Goal: Transaction & Acquisition: Purchase product/service

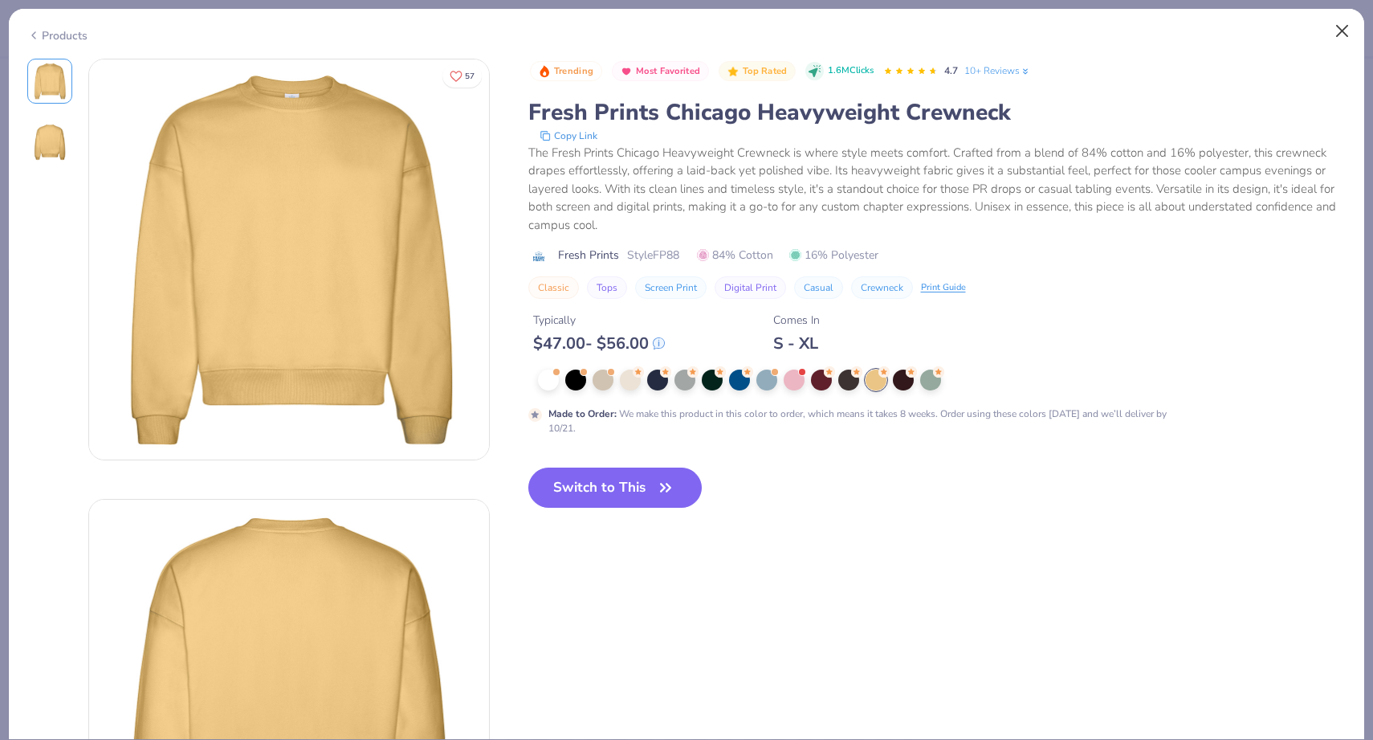
click at [1343, 30] on button "Close" at bounding box center [1343, 31] width 31 height 31
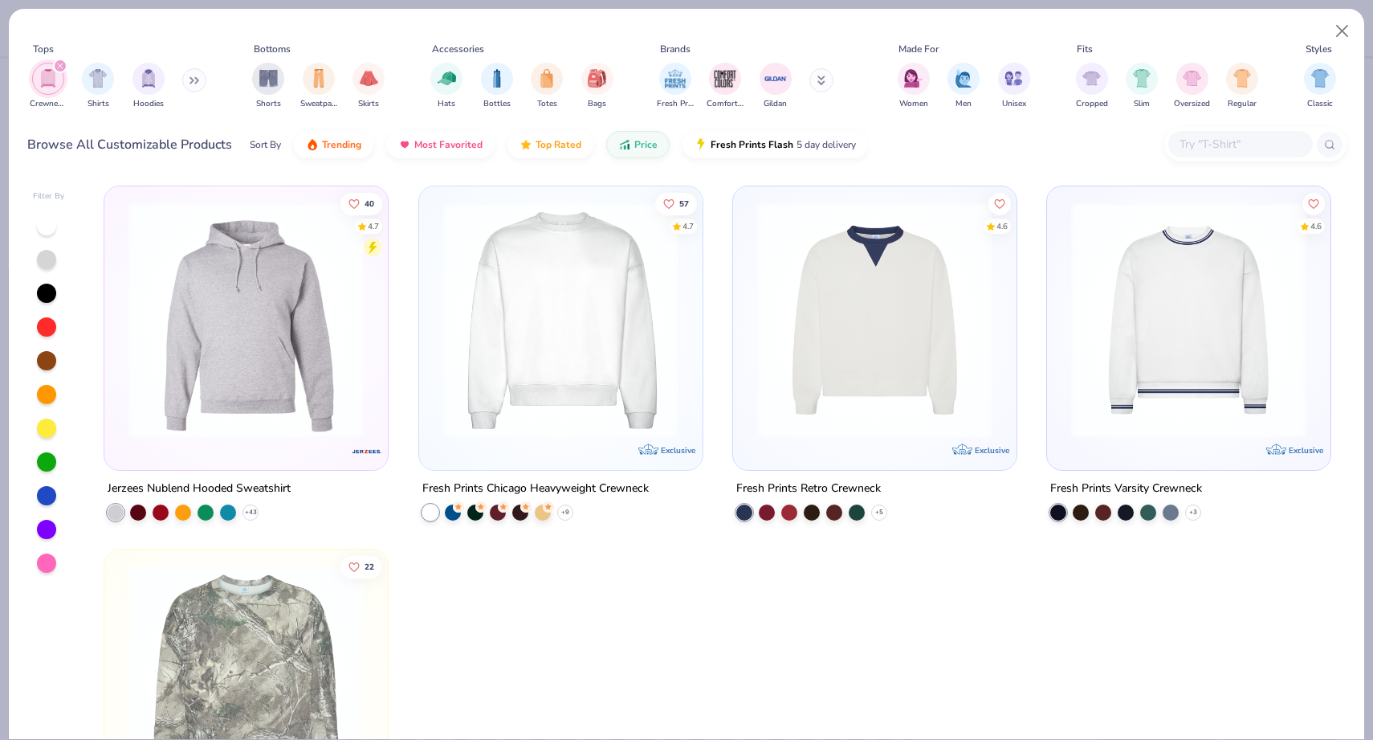
click at [59, 63] on icon "filter for Crewnecks" at bounding box center [60, 66] width 6 height 6
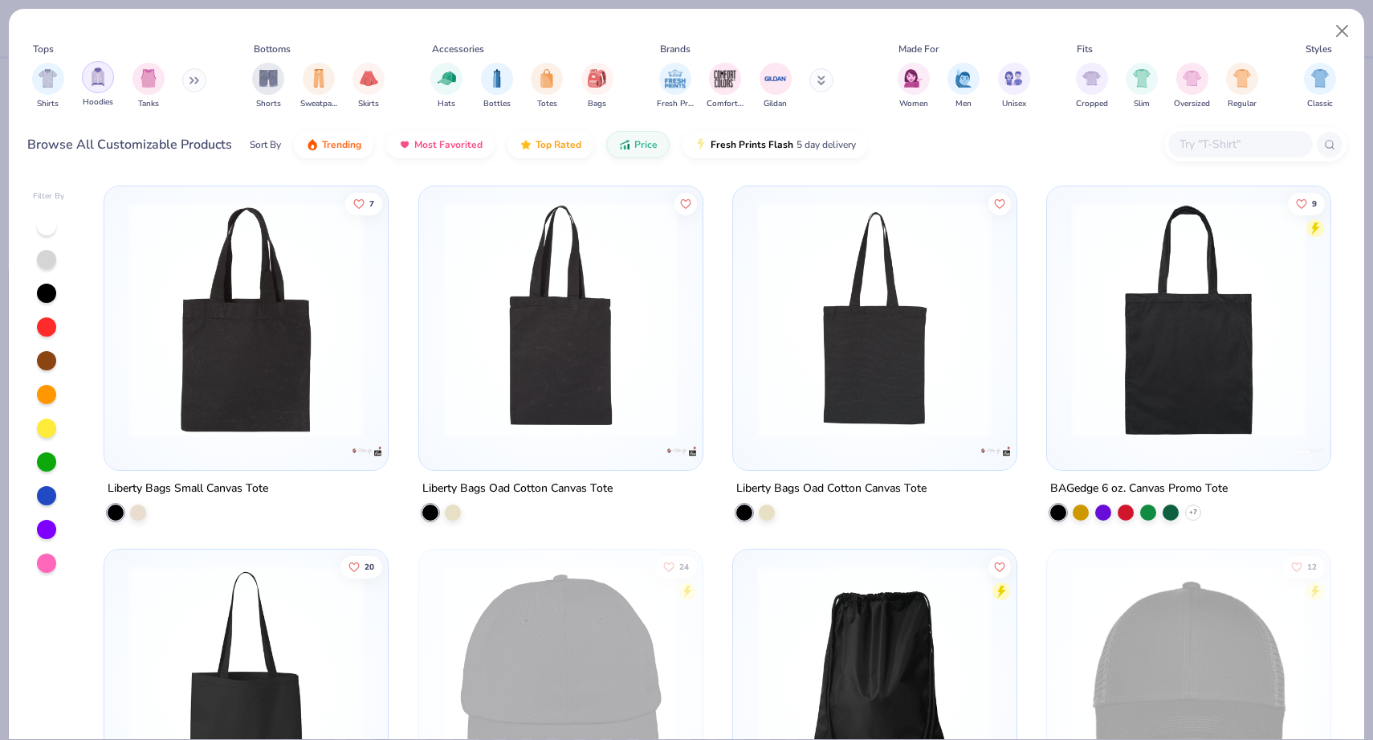
click at [91, 71] on img "filter for Hoodies" at bounding box center [98, 76] width 18 height 18
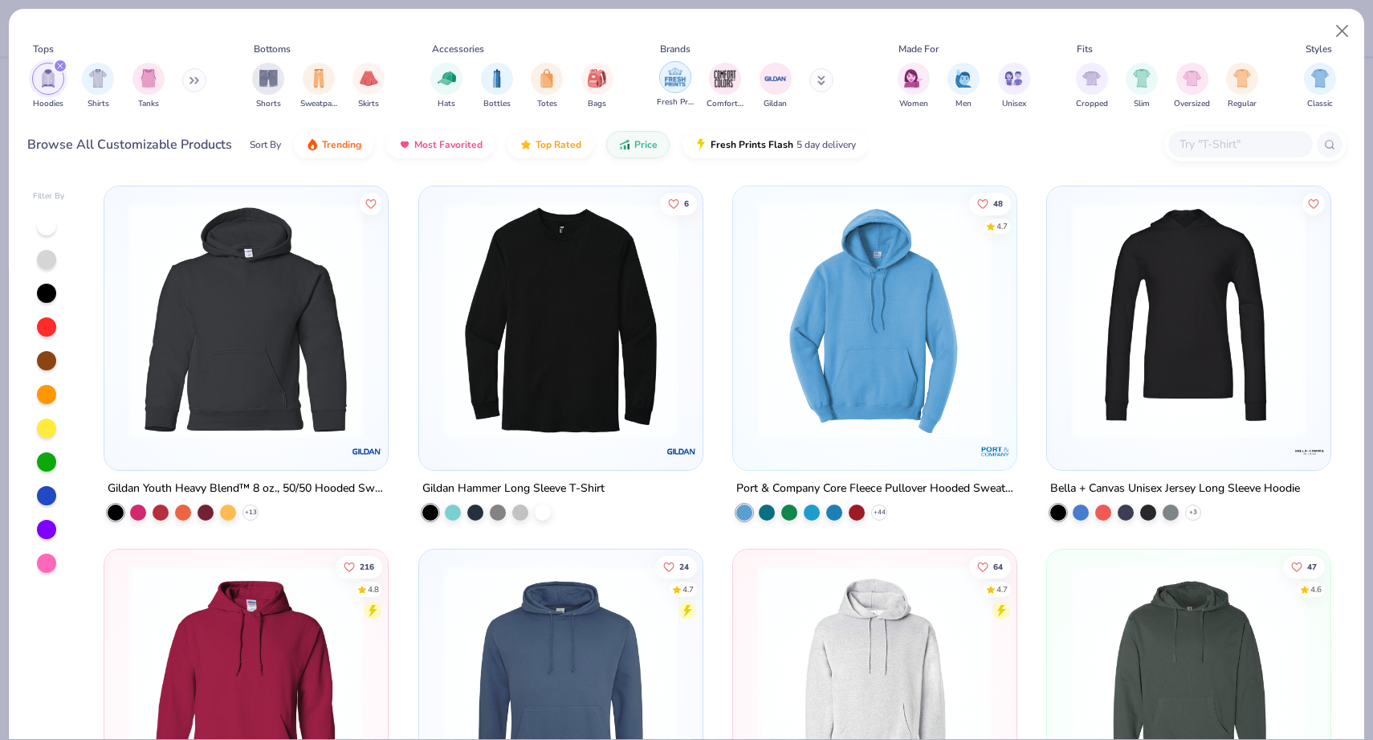
click at [675, 80] on img "filter for Fresh Prints" at bounding box center [675, 77] width 24 height 24
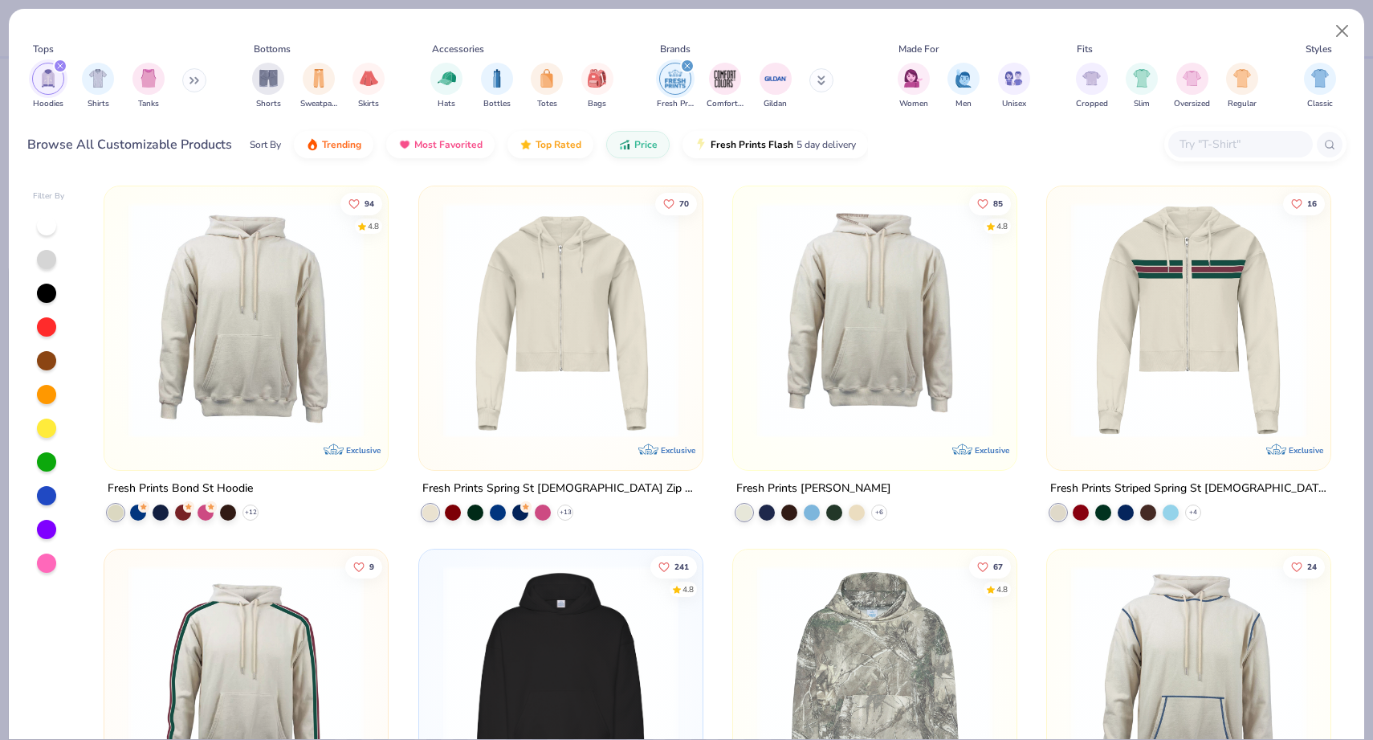
click at [45, 439] on div at bounding box center [49, 394] width 32 height 358
click at [47, 434] on div at bounding box center [46, 427] width 19 height 19
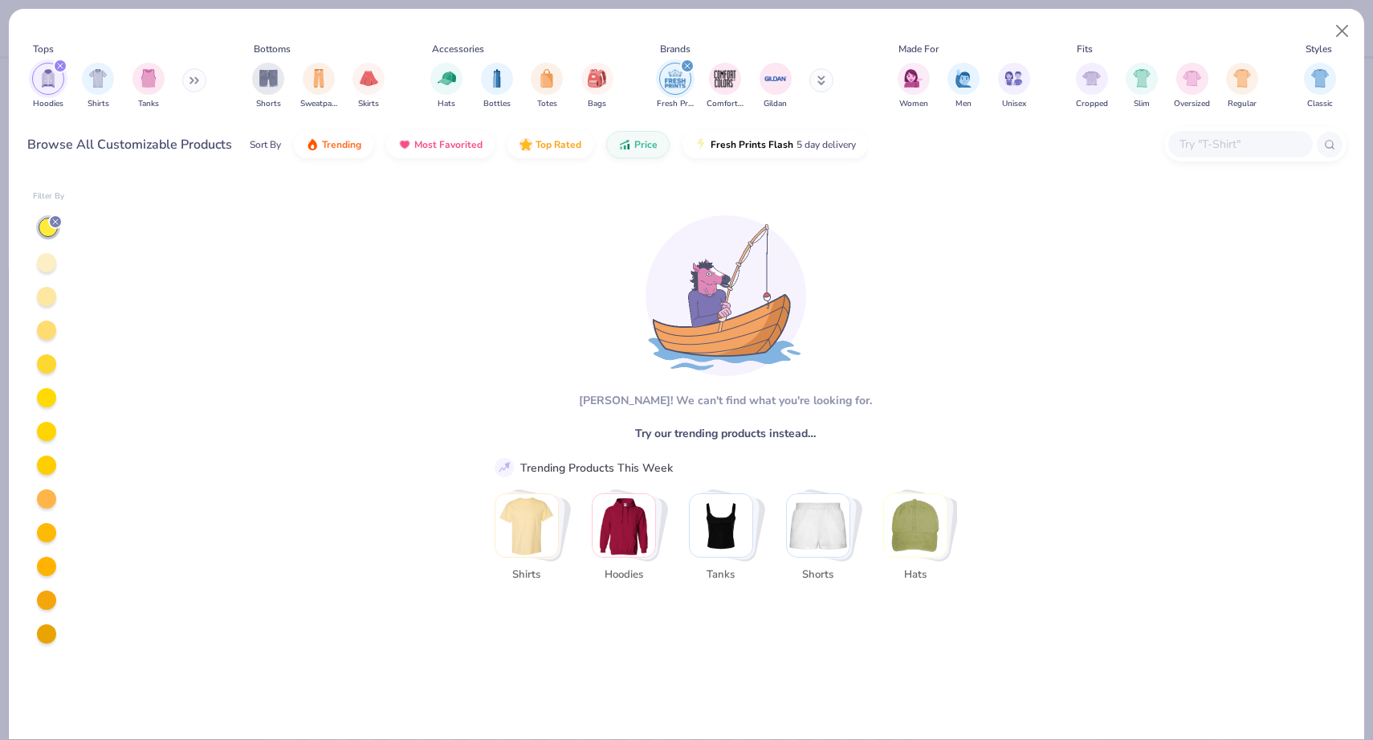
click at [59, 220] on icon at bounding box center [56, 222] width 10 height 10
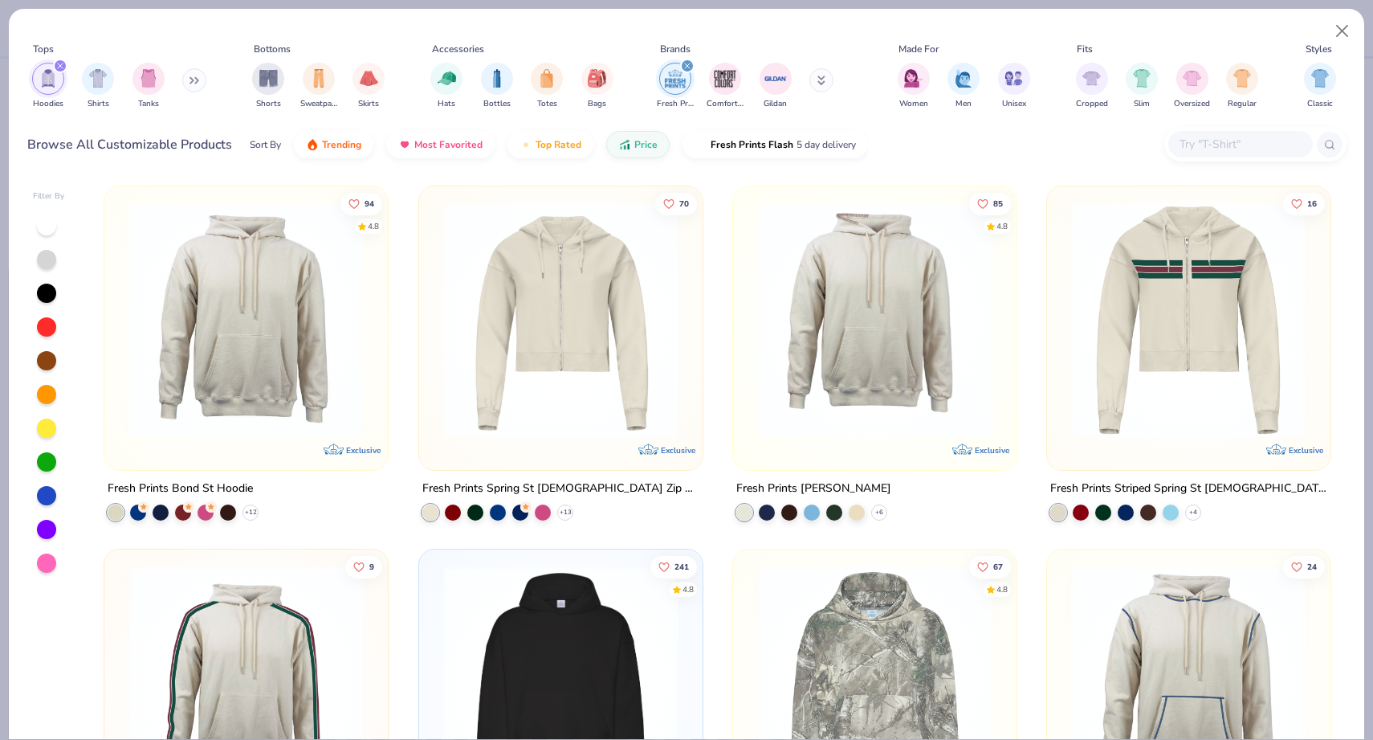
click at [58, 63] on icon "filter for Hoodies" at bounding box center [60, 66] width 6 height 6
type textarea "x"
